Goal: Navigation & Orientation: Understand site structure

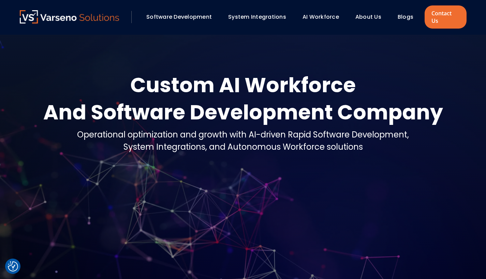
click at [254, 13] on link "System Integrations" at bounding box center [257, 17] width 58 height 8
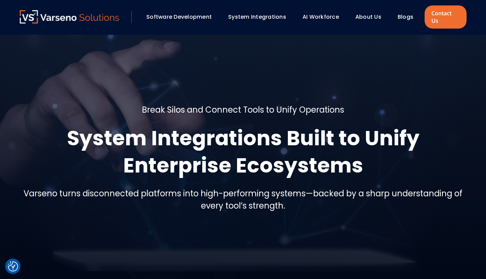
click at [181, 13] on link "Software Development" at bounding box center [178, 17] width 65 height 8
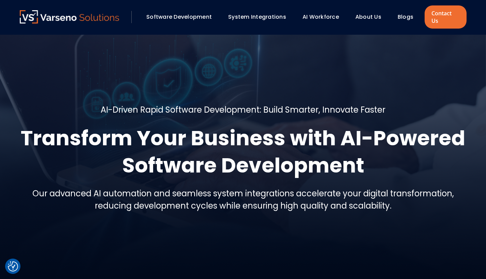
click at [81, 15] on img at bounding box center [69, 16] width 99 height 13
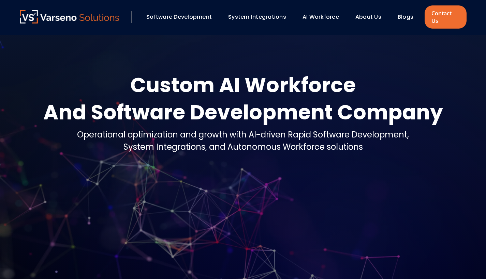
scroll to position [312, 0]
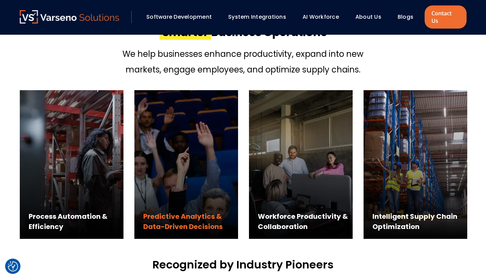
checkbox input "true"
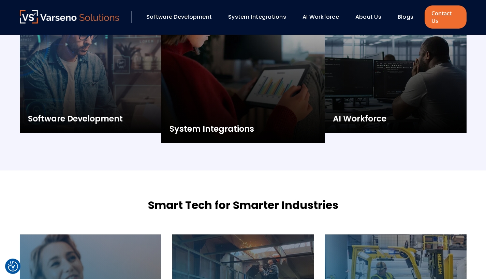
scroll to position [825, 0]
